Goal: Task Accomplishment & Management: Complete application form

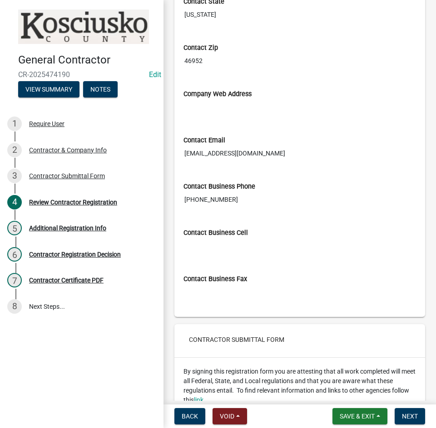
scroll to position [1135, 0]
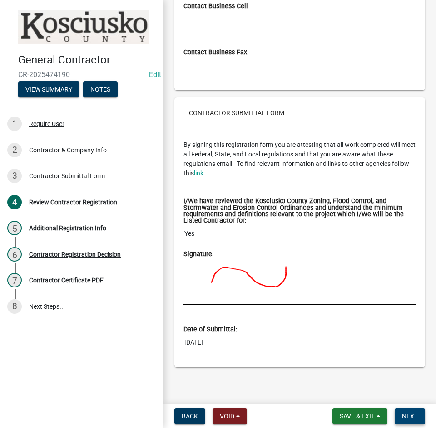
click at [414, 415] on span "Next" at bounding box center [410, 416] width 16 height 7
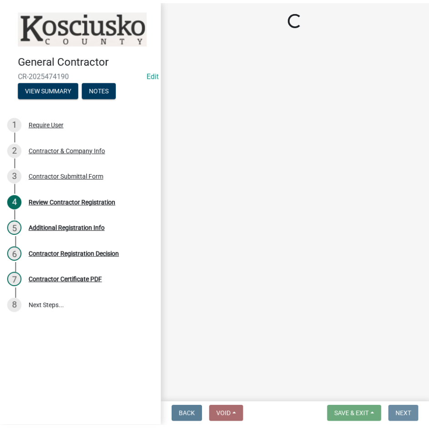
scroll to position [0, 0]
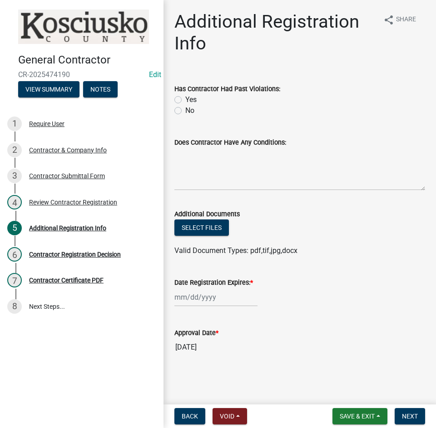
click at [185, 112] on label "No" at bounding box center [189, 110] width 9 height 11
click at [185, 111] on input "No" at bounding box center [188, 108] width 6 height 6
radio input "true"
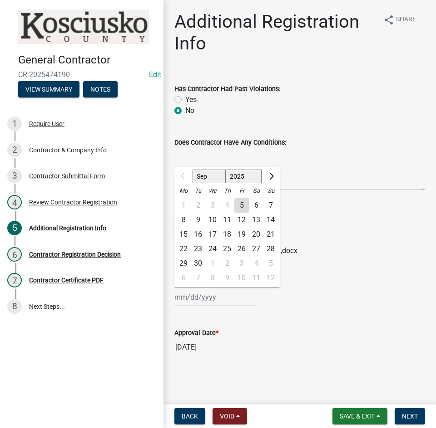
click at [199, 301] on div "Sep Oct Nov Dec 2025 2026 2027 2028 2029 2030 2031 2032 2033 2034 2035 2036 203…" at bounding box center [215, 297] width 83 height 19
click at [242, 179] on select "2025 2026 2027 2028 2029 2030 2031 2032 2033 2034 2035 2036 2037 2038 2039 2040…" at bounding box center [244, 177] width 36 height 14
select select "2026"
click at [226, 170] on select "2025 2026 2027 2028 2029 2030 2031 2032 2033 2034 2035 2036 2037 2038 2039 2040…" at bounding box center [244, 177] width 36 height 14
click at [255, 205] on div "5" at bounding box center [256, 205] width 15 height 15
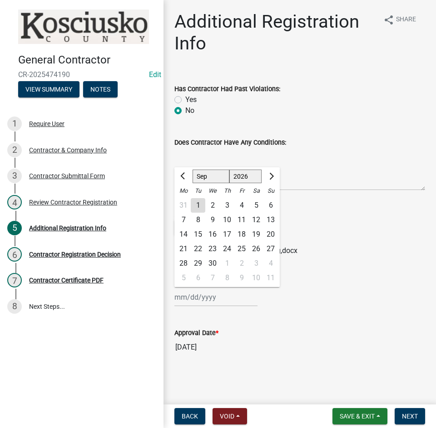
type input "09/05/2026"
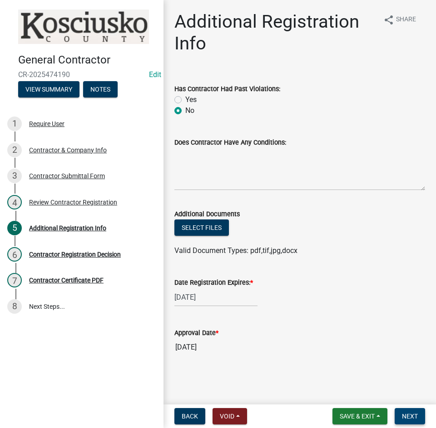
click at [408, 420] on span "Next" at bounding box center [410, 416] width 16 height 7
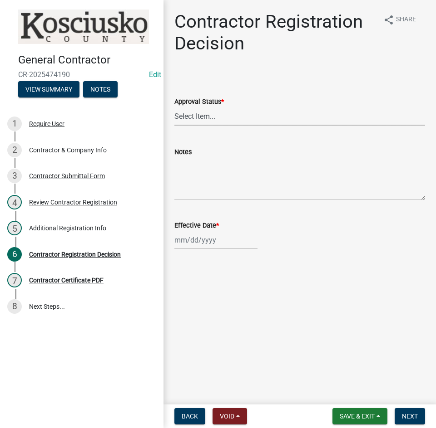
click at [217, 118] on select "Select Item... Approved Denied" at bounding box center [299, 116] width 251 height 19
click at [174, 107] on select "Select Item... Approved Denied" at bounding box center [299, 116] width 251 height 19
select select "8e4351d7-4ebf-4714-a7c9-c8187f00e083"
select select "9"
select select "2025"
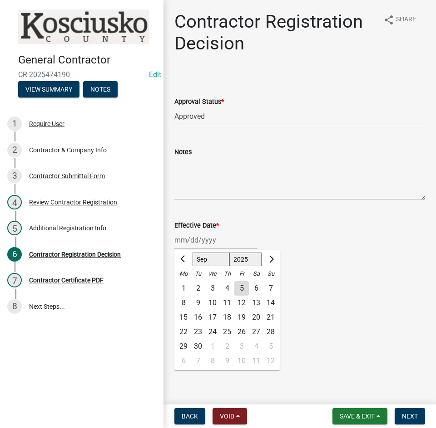
click at [234, 240] on div "Jan Feb Mar Apr May Jun Jul Aug Sep Oct Nov Dec 1525 1526 1527 1528 1529 1530 1…" at bounding box center [215, 240] width 83 height 19
click at [241, 290] on div "5" at bounding box center [241, 288] width 15 height 15
type input "09/05/2025"
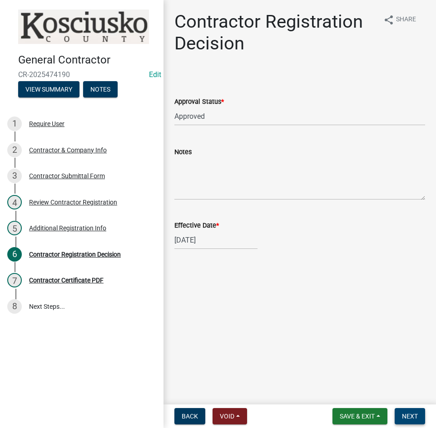
click at [408, 417] on span "Next" at bounding box center [410, 416] width 16 height 7
